Goal: Information Seeking & Learning: Find specific fact

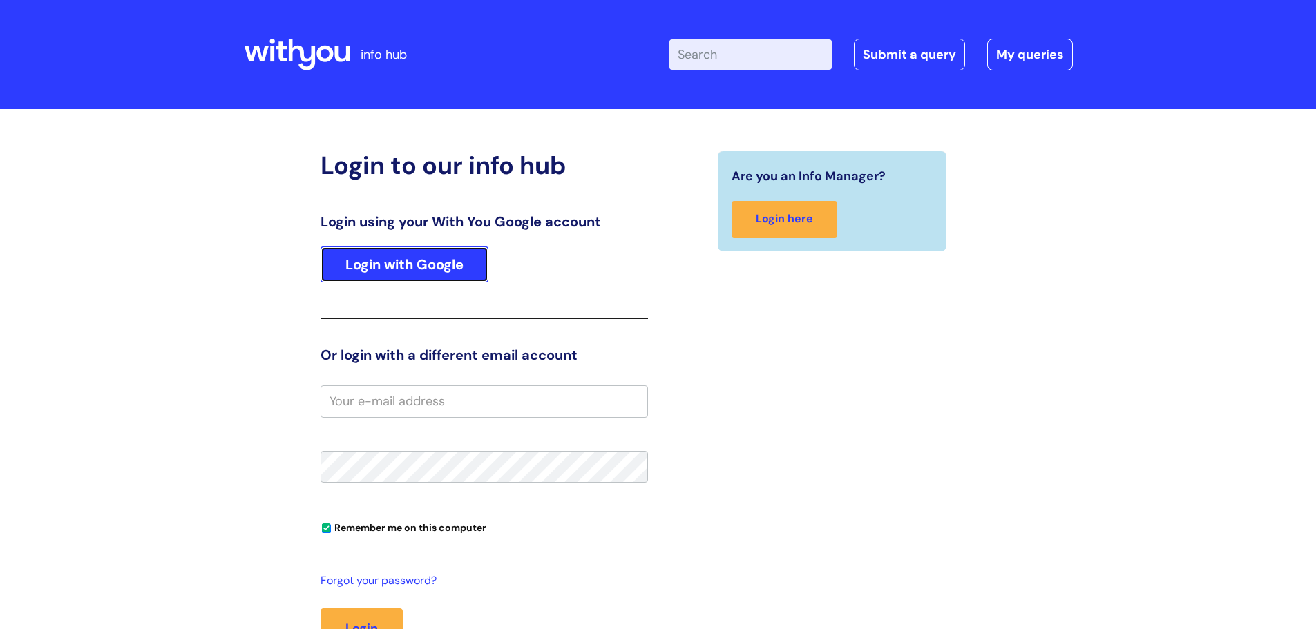
click at [446, 278] on link "Login with Google" at bounding box center [405, 265] width 168 height 36
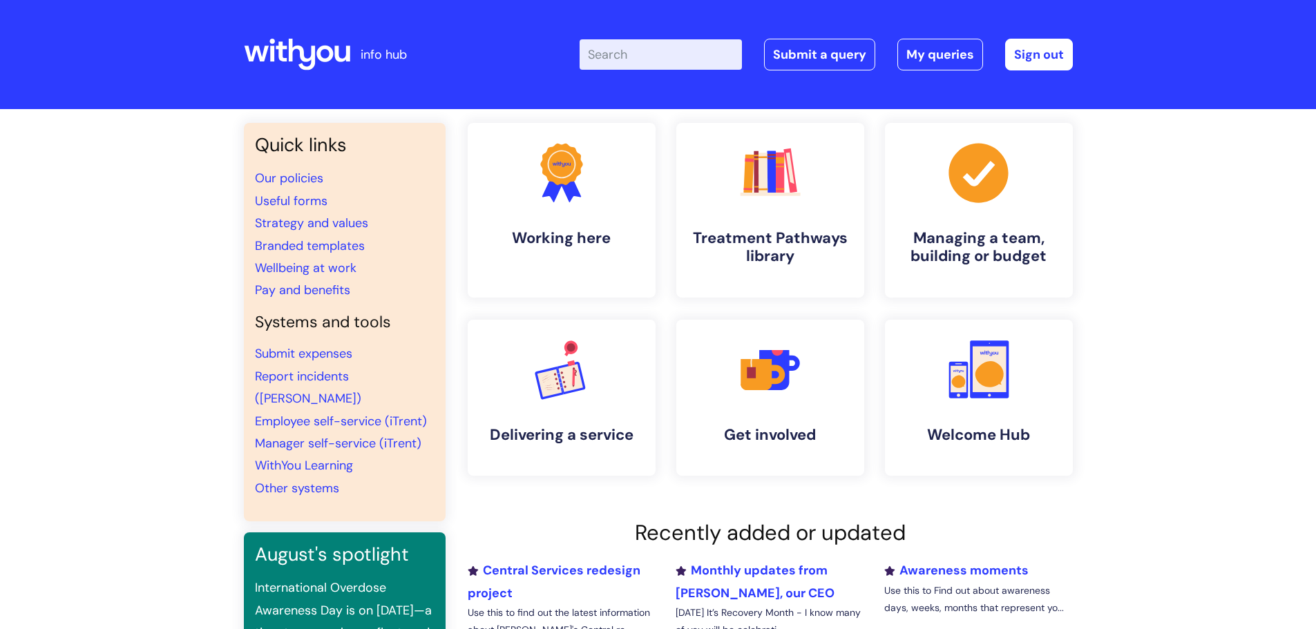
click at [621, 60] on input "Enter your search term here..." at bounding box center [661, 54] width 162 height 30
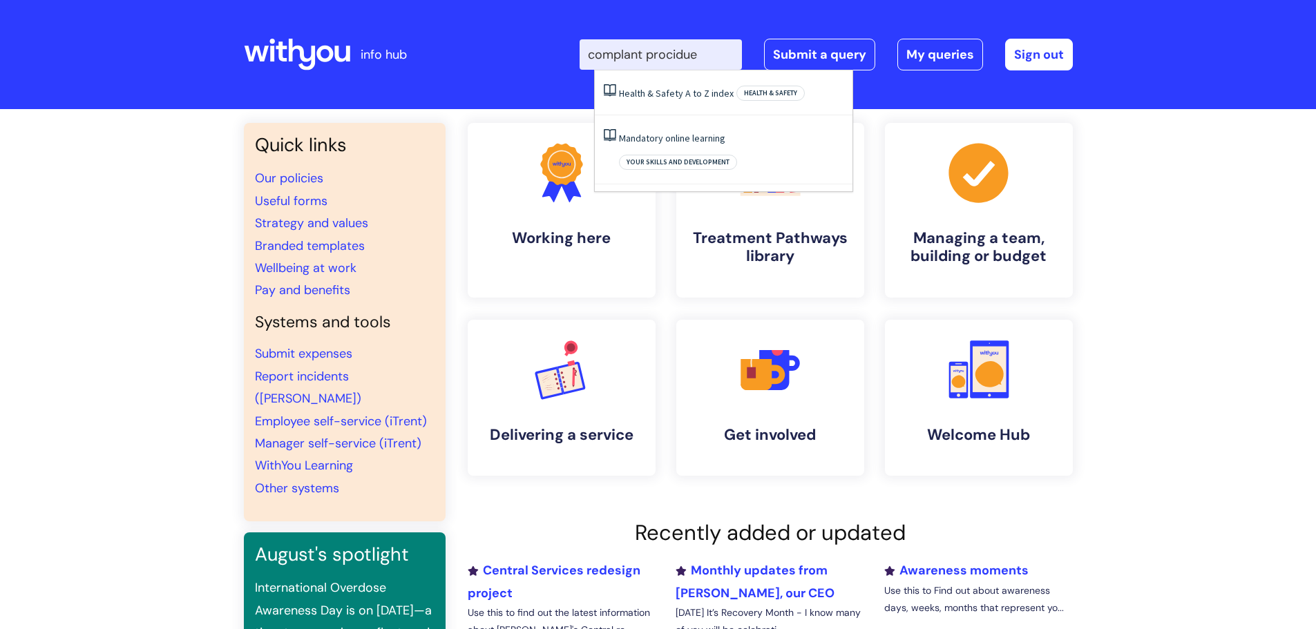
type input "complant procidue"
click button "Search" at bounding box center [0, 0] width 0 height 0
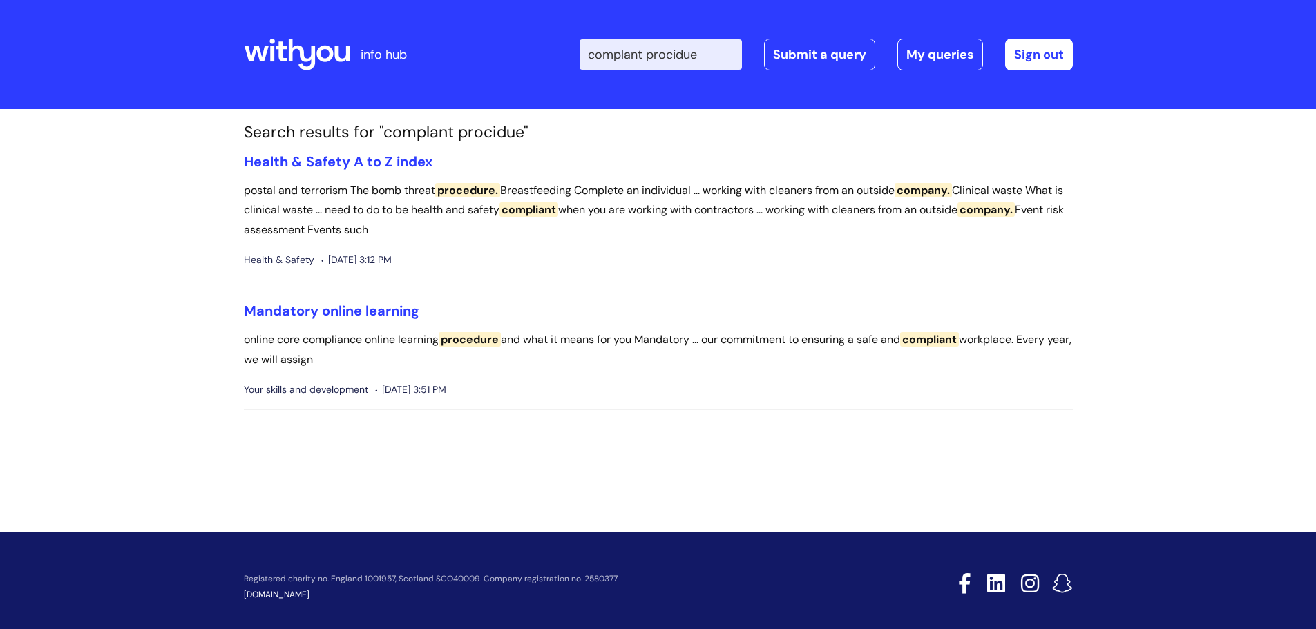
click at [651, 55] on input "complant procidue" at bounding box center [661, 54] width 162 height 30
type input "complaint procedure"
click button "Search" at bounding box center [0, 0] width 0 height 0
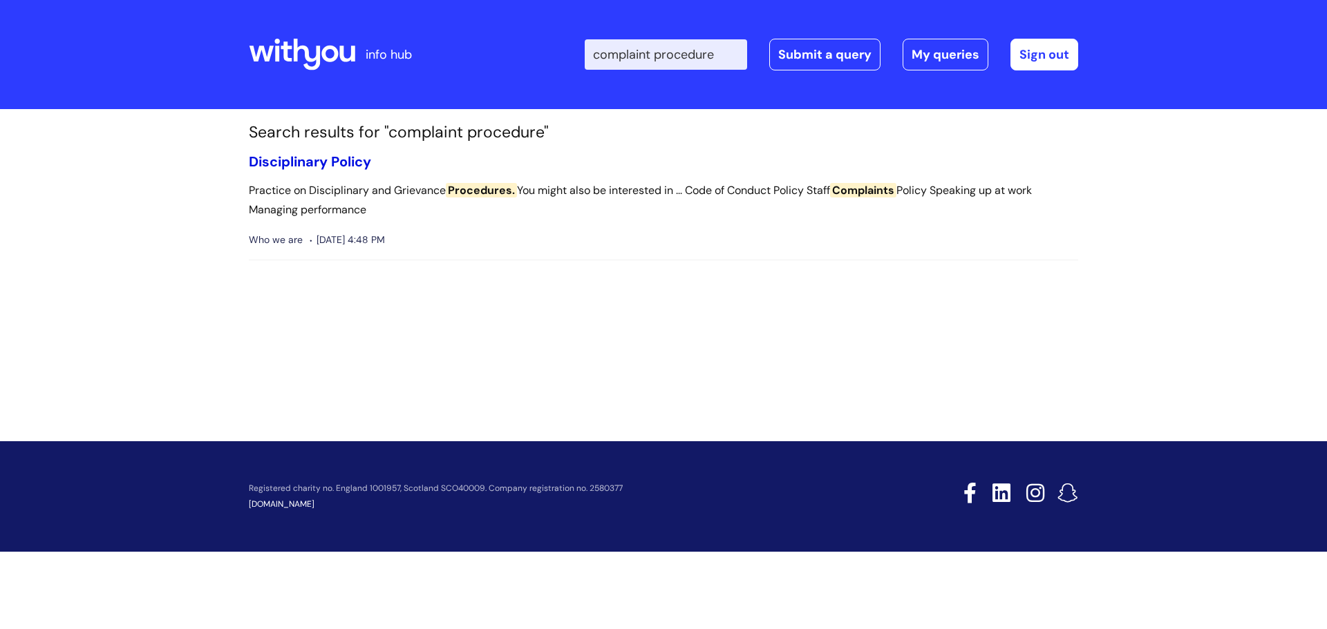
click at [315, 162] on link "Disciplinary Policy" at bounding box center [310, 162] width 122 height 18
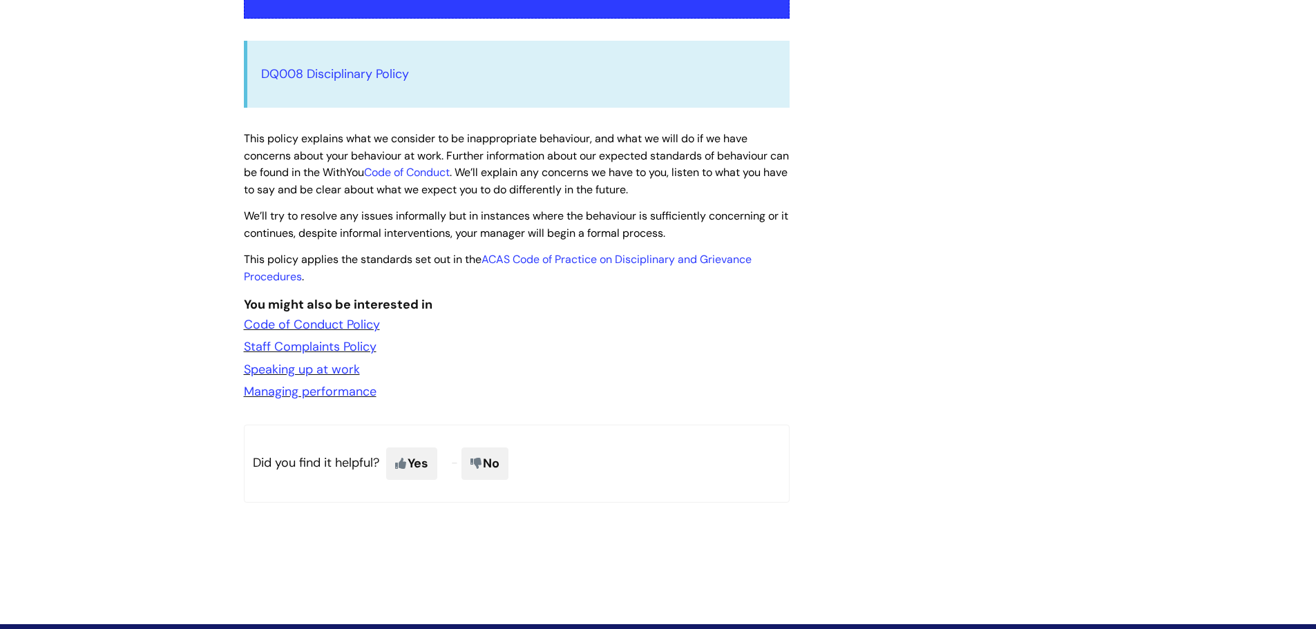
scroll to position [484, 0]
